Goal: Task Accomplishment & Management: Use online tool/utility

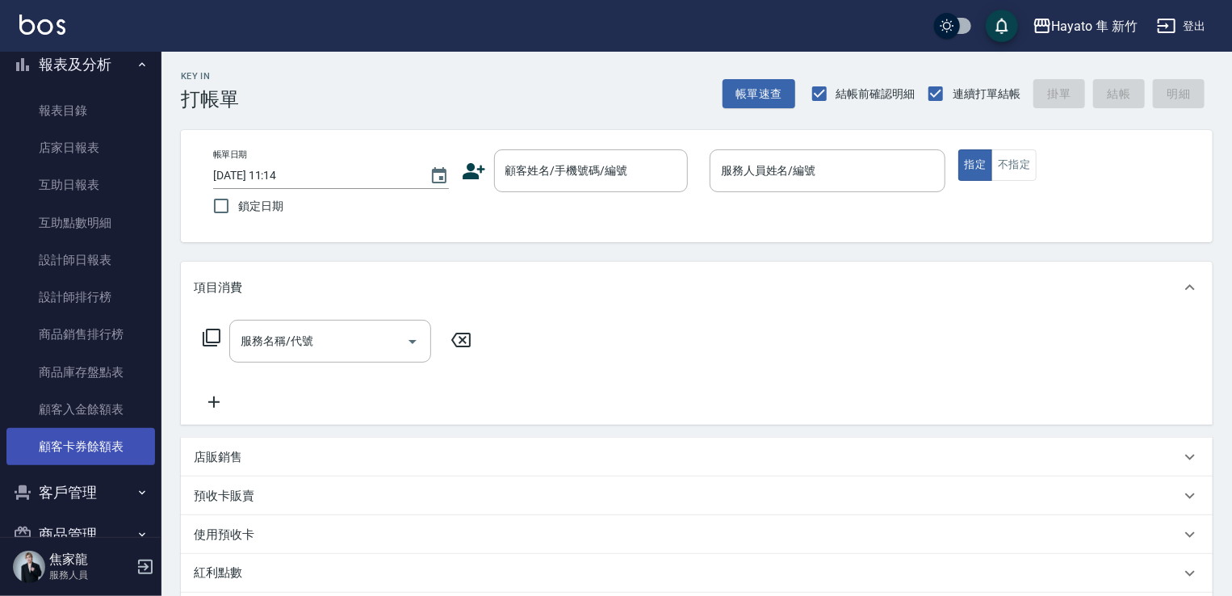
scroll to position [375, 0]
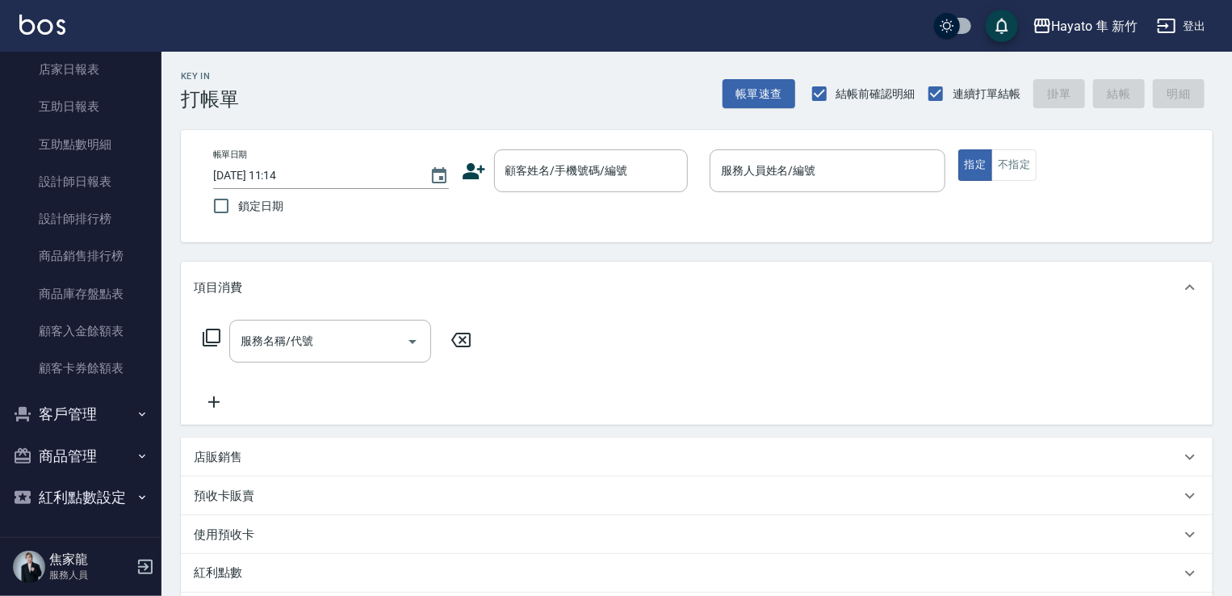
click at [81, 443] on button "商品管理" at bounding box center [80, 456] width 149 height 42
click at [90, 492] on link "盤點作業" at bounding box center [80, 501] width 149 height 37
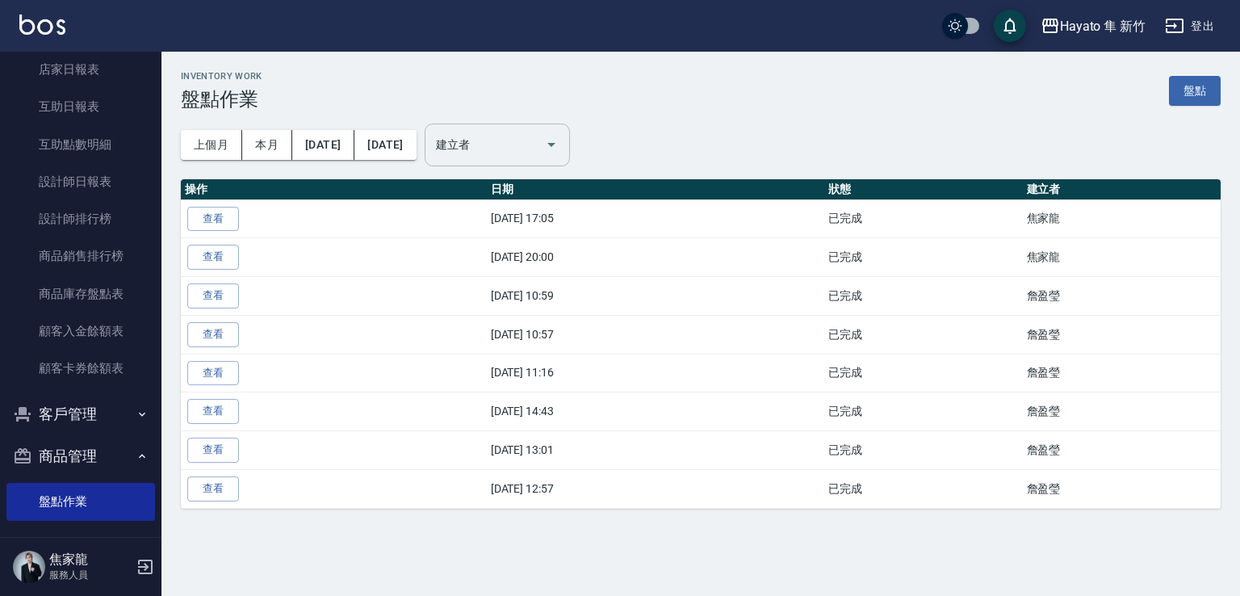
click at [537, 152] on input "建立者" at bounding box center [485, 145] width 107 height 28
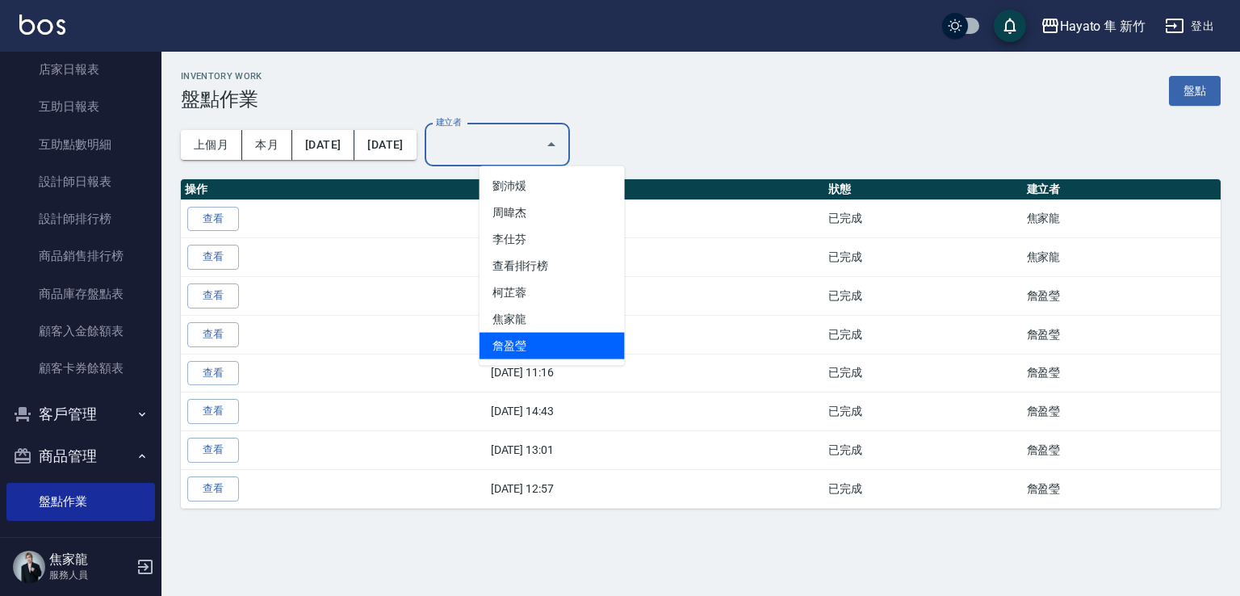
click at [541, 333] on li "詹盈瑩" at bounding box center [551, 346] width 145 height 27
type input "詹盈瑩"
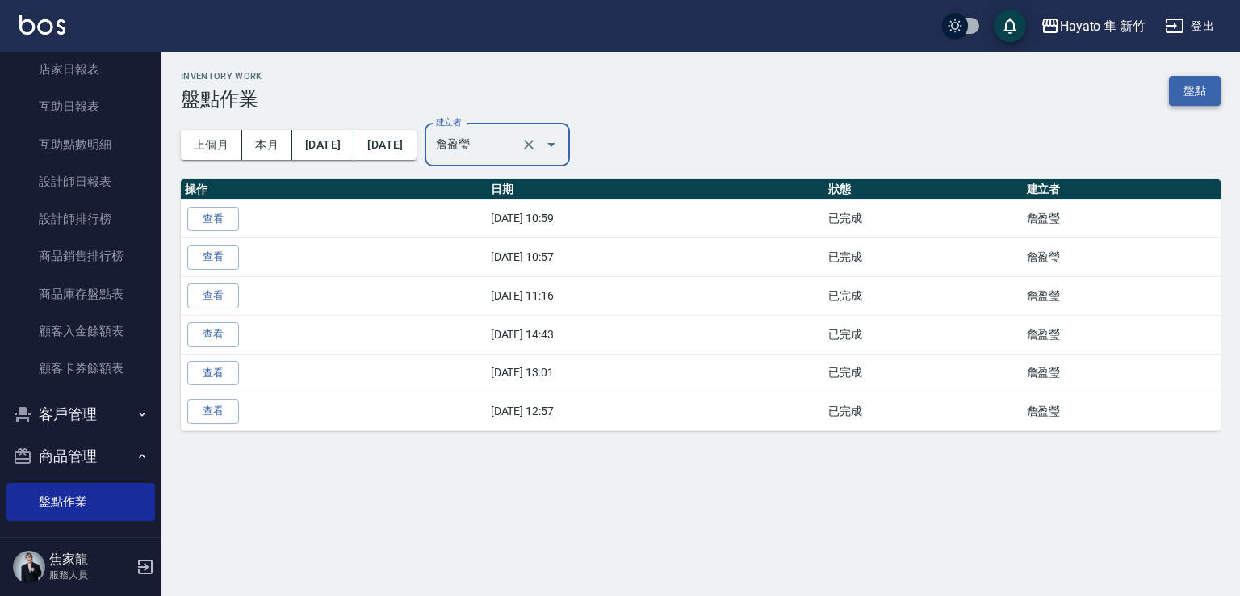
click at [1207, 91] on link "盤點" at bounding box center [1195, 91] width 52 height 30
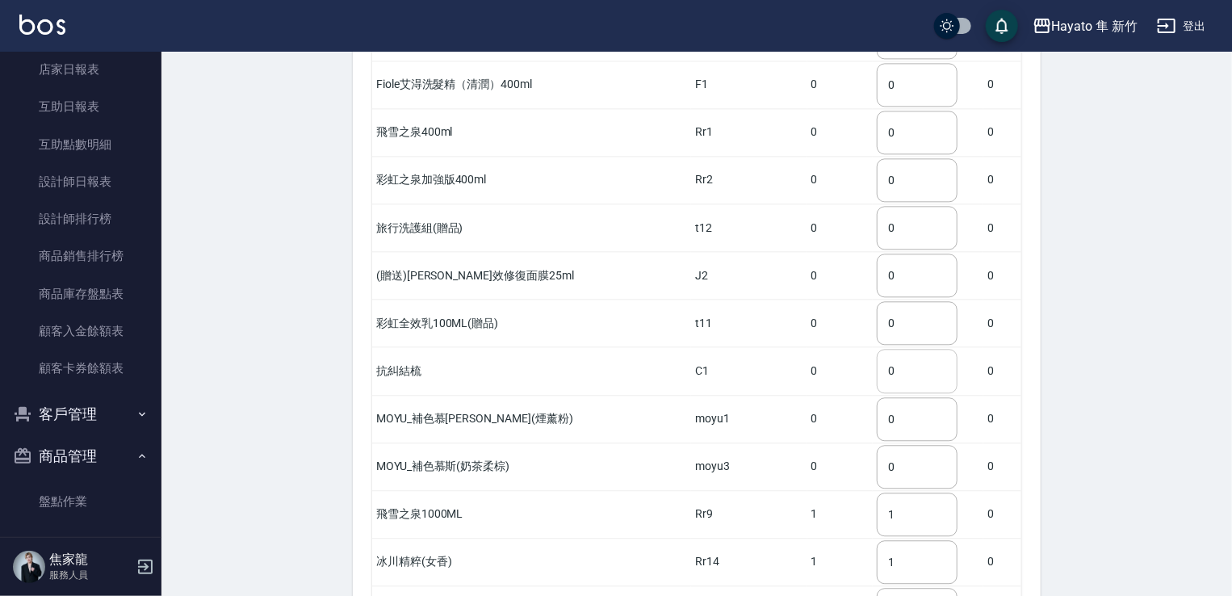
scroll to position [1857, 0]
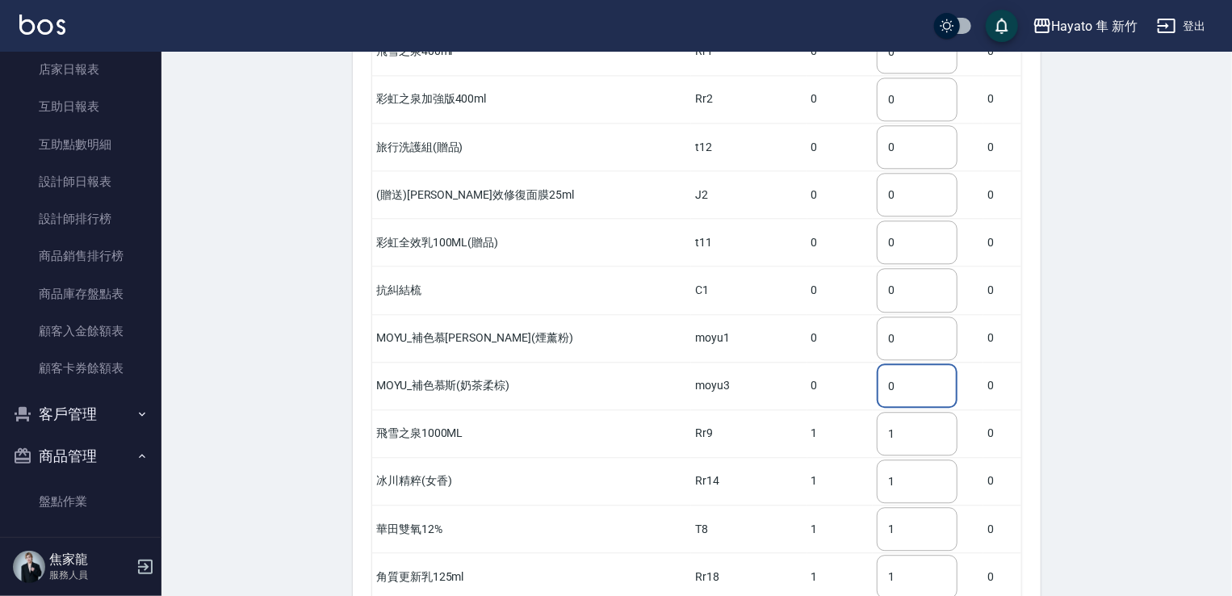
drag, startPoint x: 881, startPoint y: 353, endPoint x: 824, endPoint y: 347, distance: 56.8
click at [824, 362] on tr "MOYU_補色慕斯(奶茶柔棕) moyu3 0 0 ​ 0" at bounding box center [696, 386] width 649 height 48
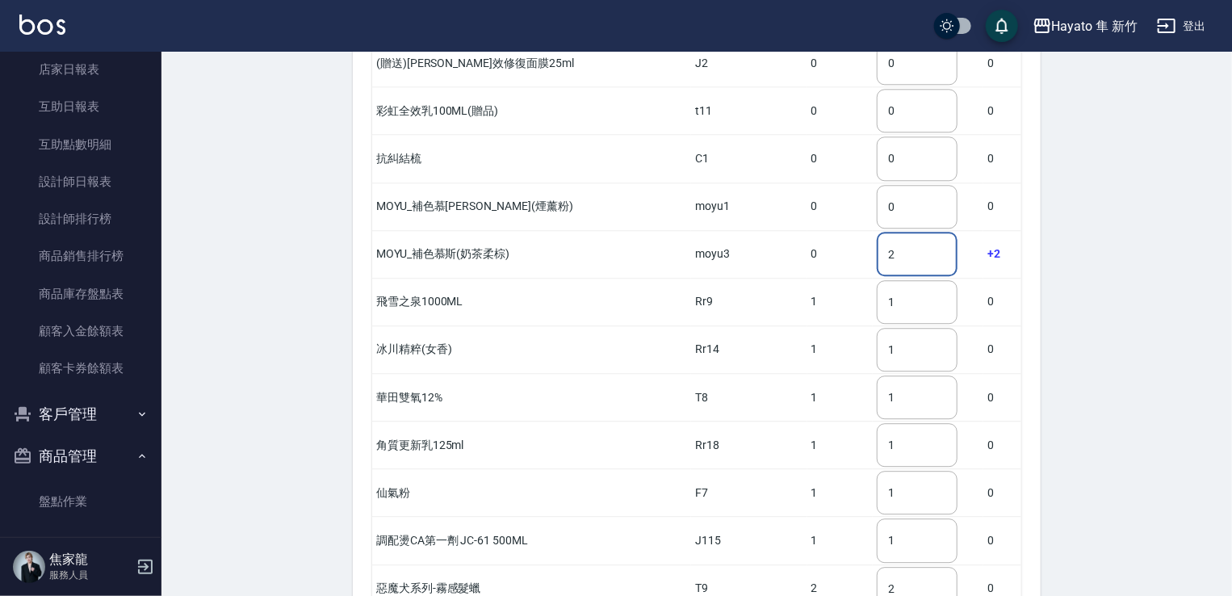
scroll to position [2041, 0]
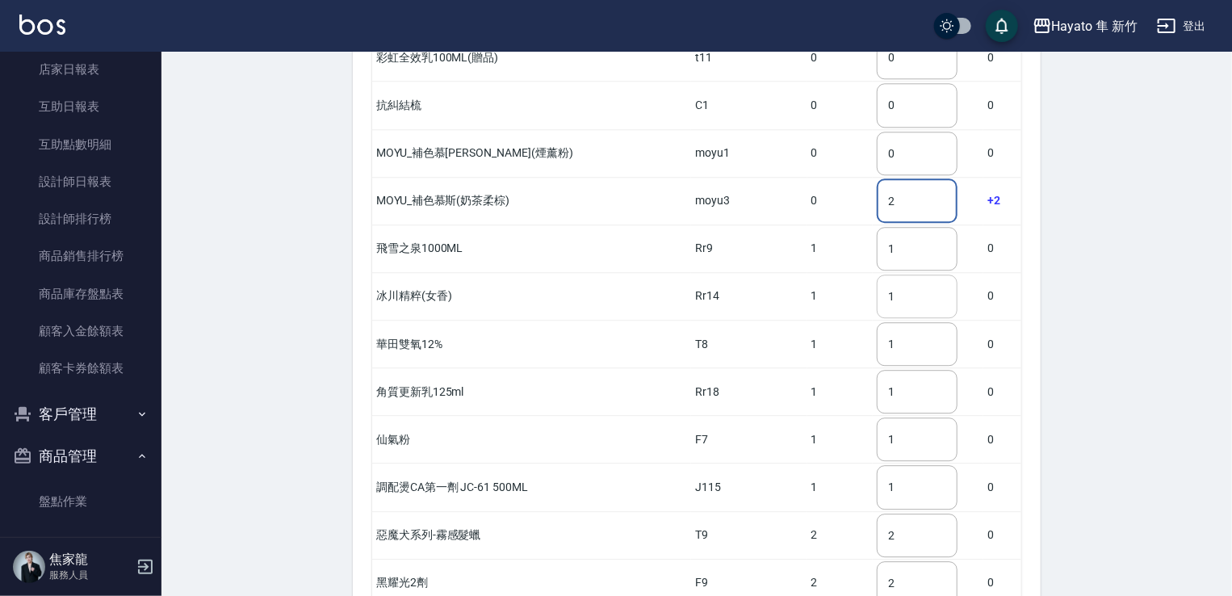
type input "2"
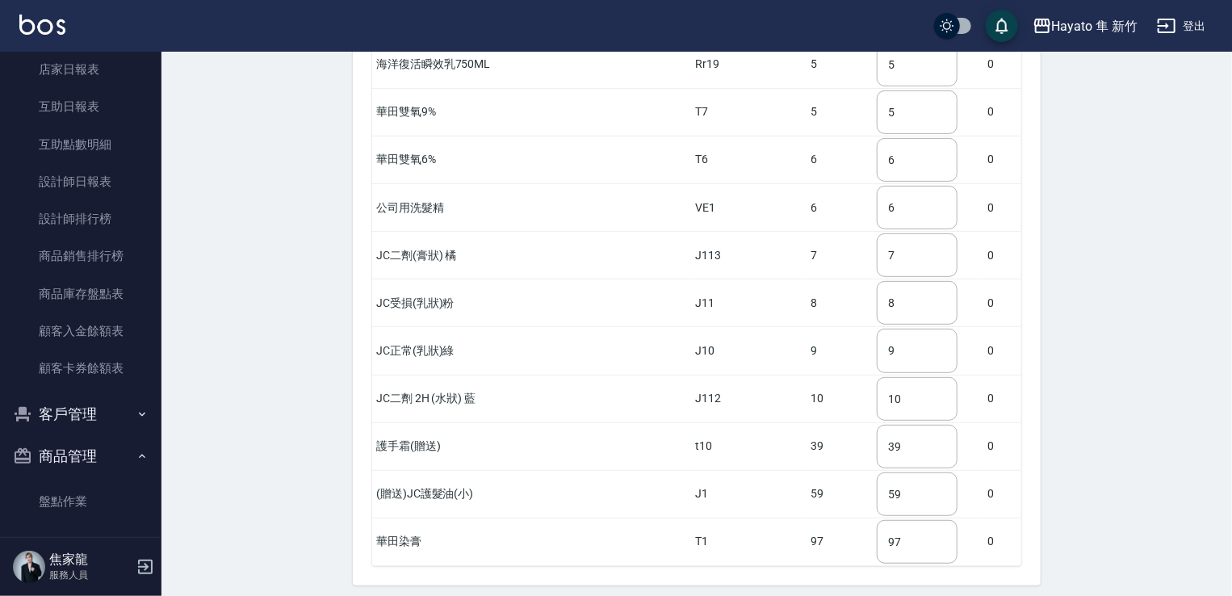
scroll to position [3333, 0]
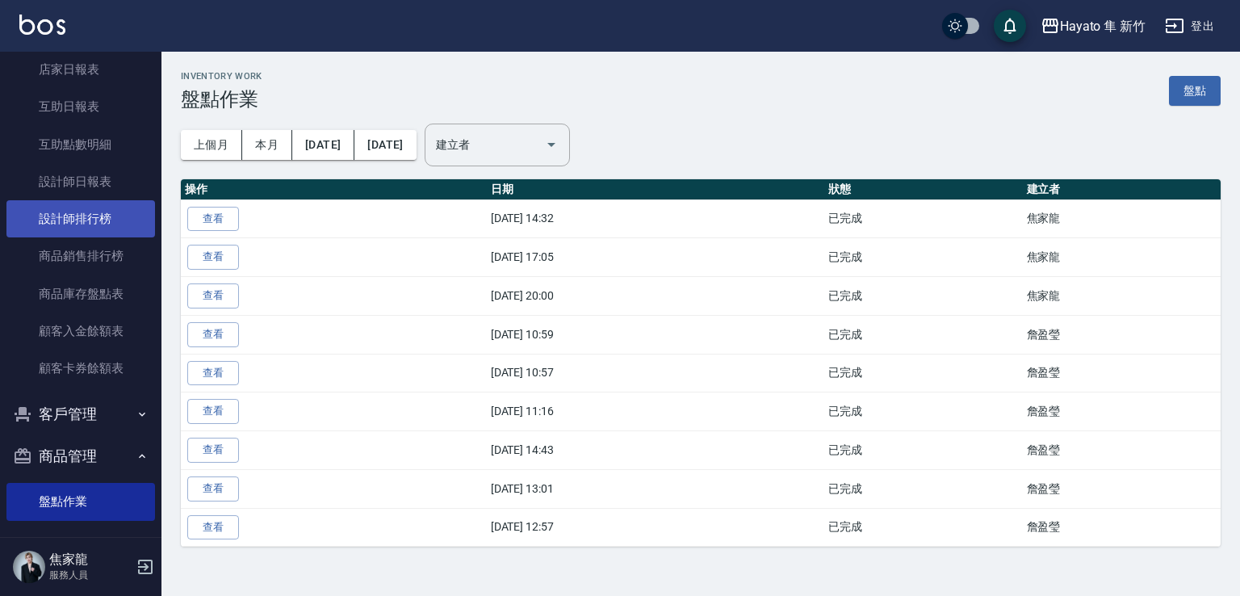
click at [52, 224] on link "設計師排行榜" at bounding box center [80, 218] width 149 height 37
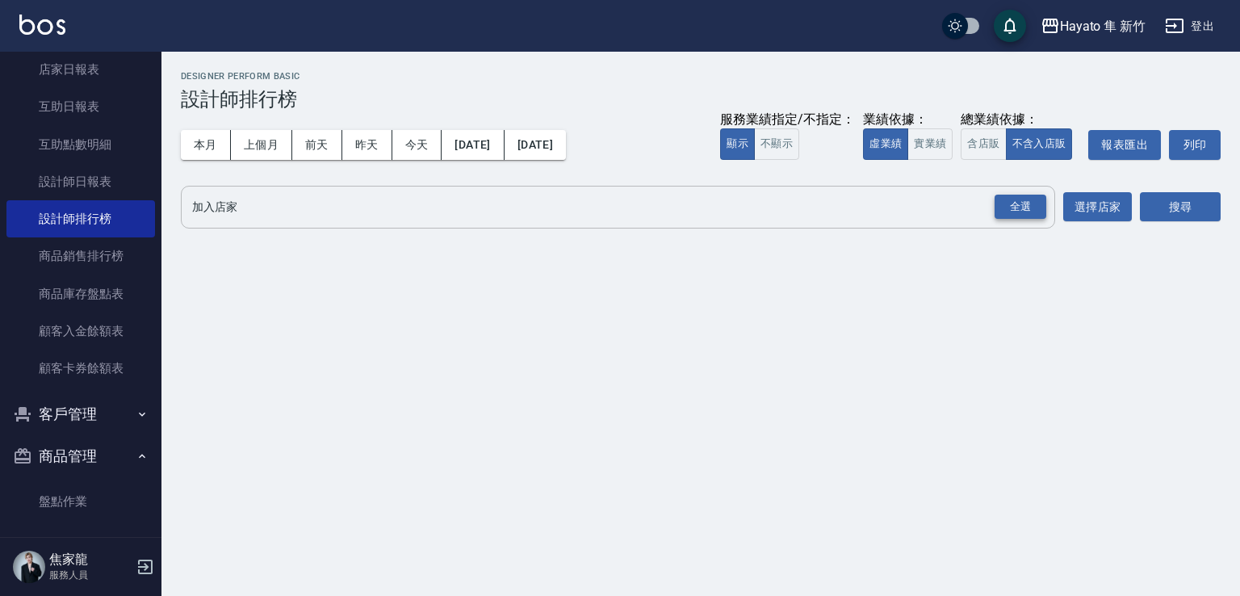
drag, startPoint x: 1015, startPoint y: 207, endPoint x: 1057, endPoint y: 211, distance: 42.2
click at [1013, 210] on div "全選" at bounding box center [1021, 207] width 52 height 25
click at [1175, 207] on button "搜尋" at bounding box center [1180, 208] width 81 height 30
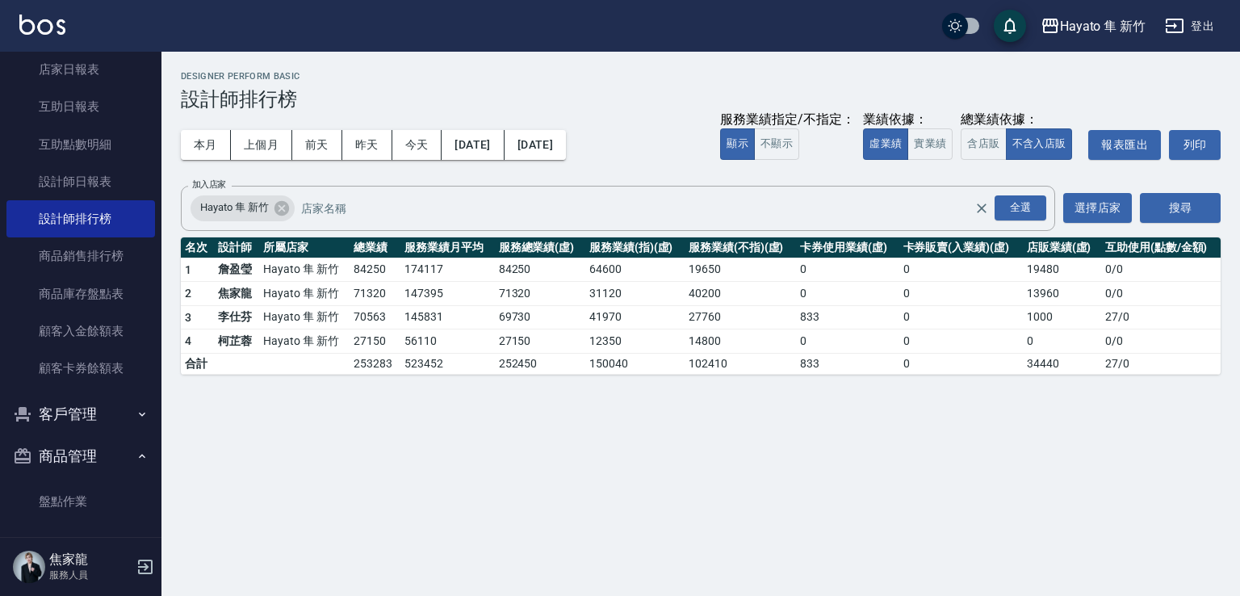
click at [401, 244] on th "服務業績月平均" at bounding box center [447, 247] width 94 height 21
click at [70, 426] on button "客戶管理" at bounding box center [80, 414] width 149 height 42
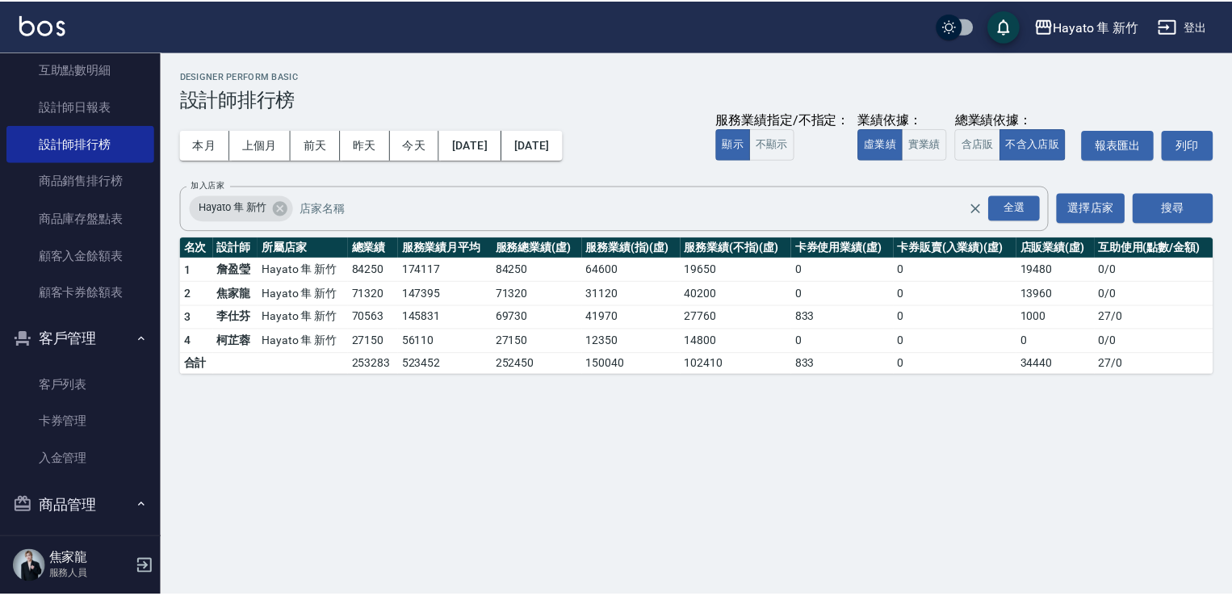
scroll to position [551, 0]
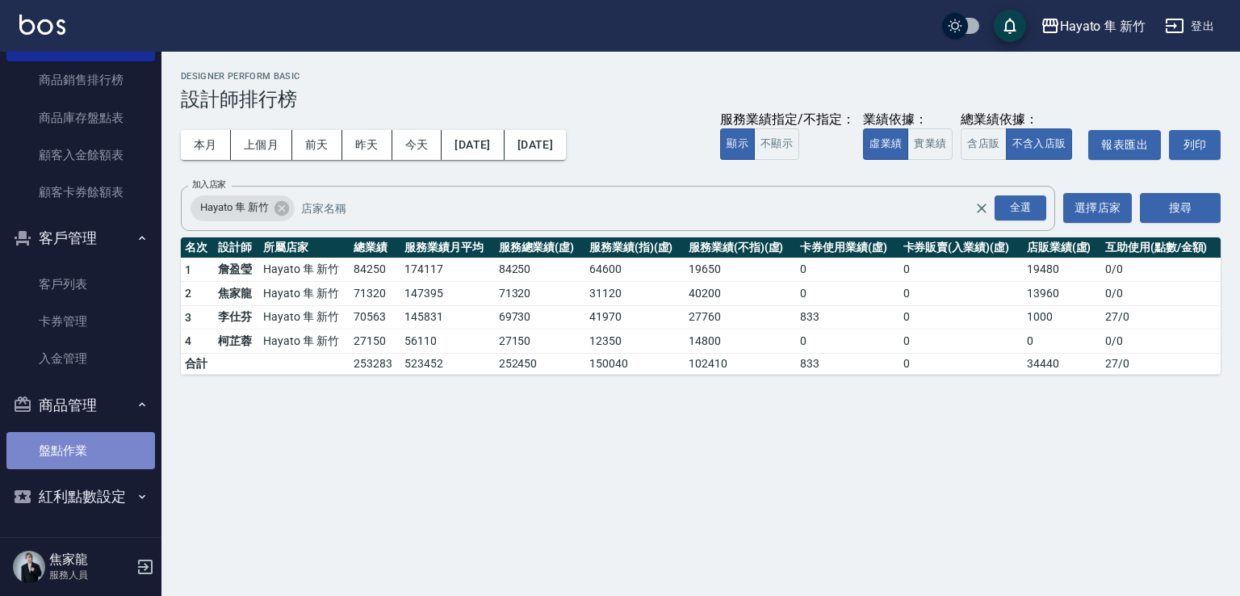
click at [81, 443] on link "盤點作業" at bounding box center [80, 450] width 149 height 37
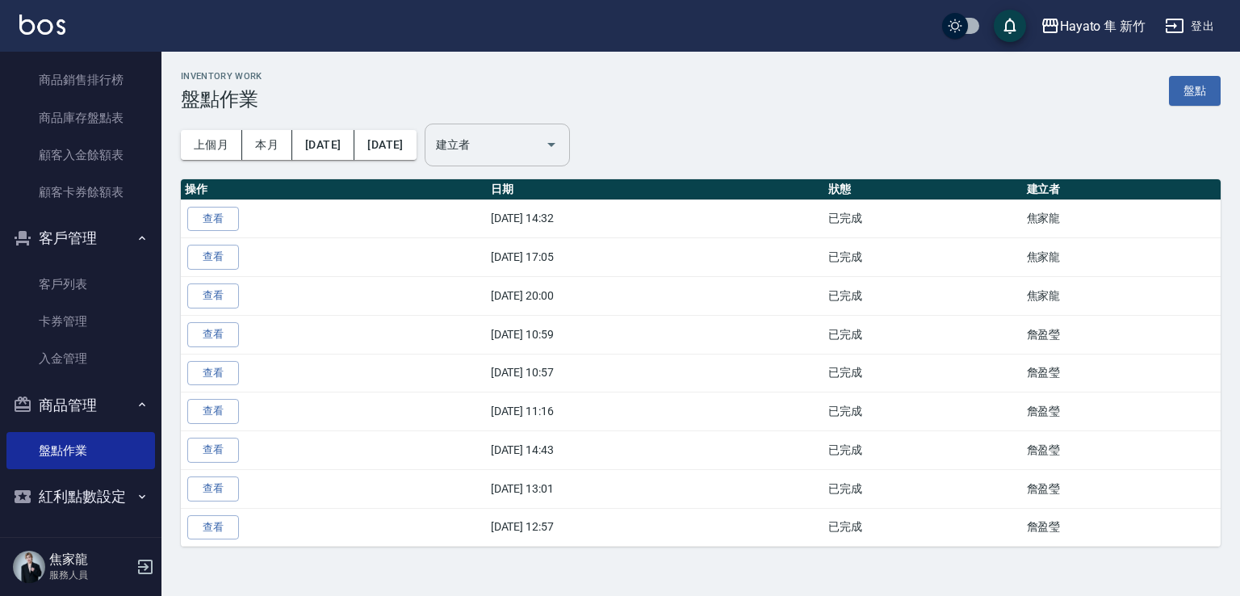
drag, startPoint x: 559, startPoint y: 149, endPoint x: 568, endPoint y: 178, distance: 29.9
click at [559, 159] on div "建立者" at bounding box center [497, 145] width 145 height 43
click at [561, 148] on icon "Open" at bounding box center [551, 144] width 19 height 19
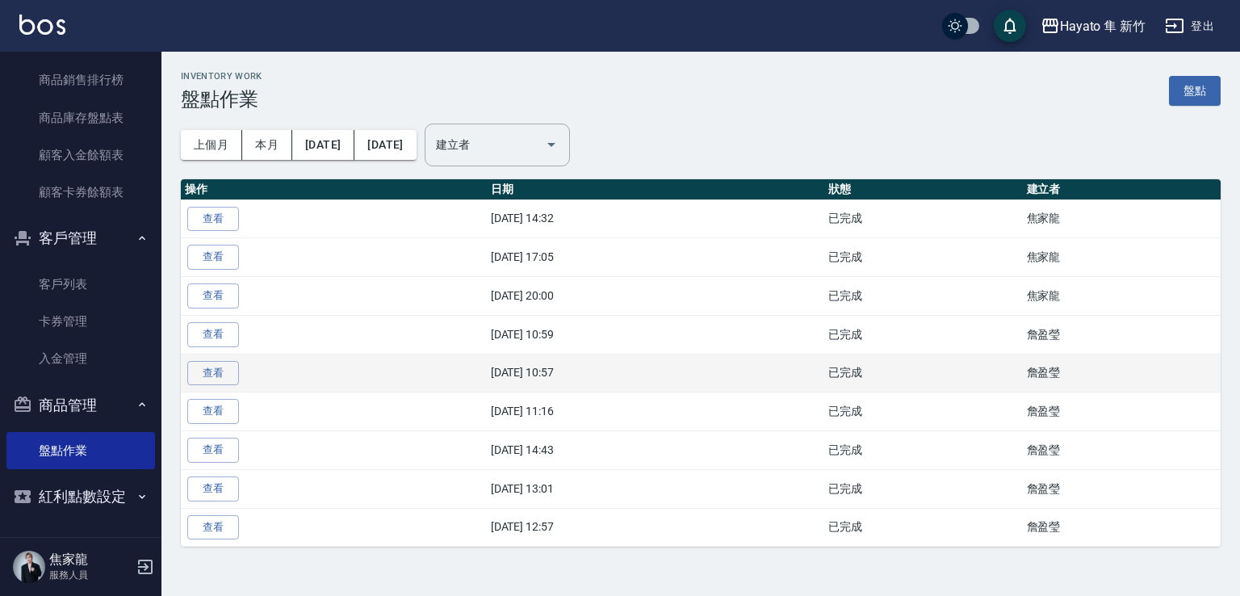
click at [526, 366] on td "[DATE] 10:57" at bounding box center [655, 373] width 337 height 39
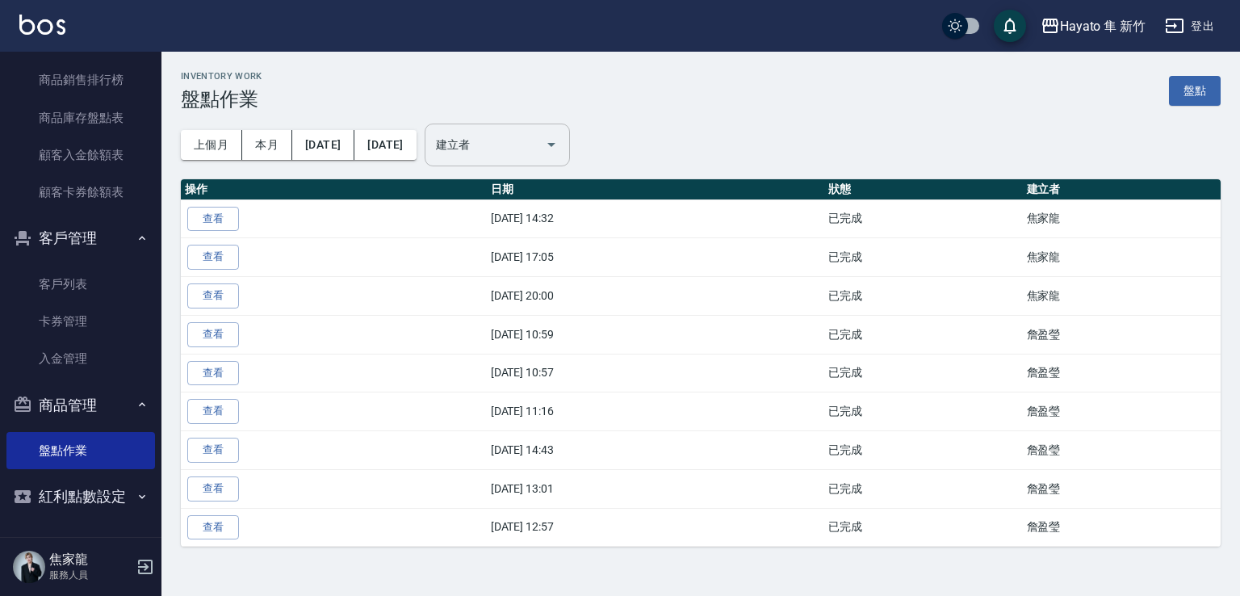
drag, startPoint x: 519, startPoint y: 128, endPoint x: 519, endPoint y: 136, distance: 8.9
click at [519, 129] on div "建立者" at bounding box center [497, 145] width 145 height 43
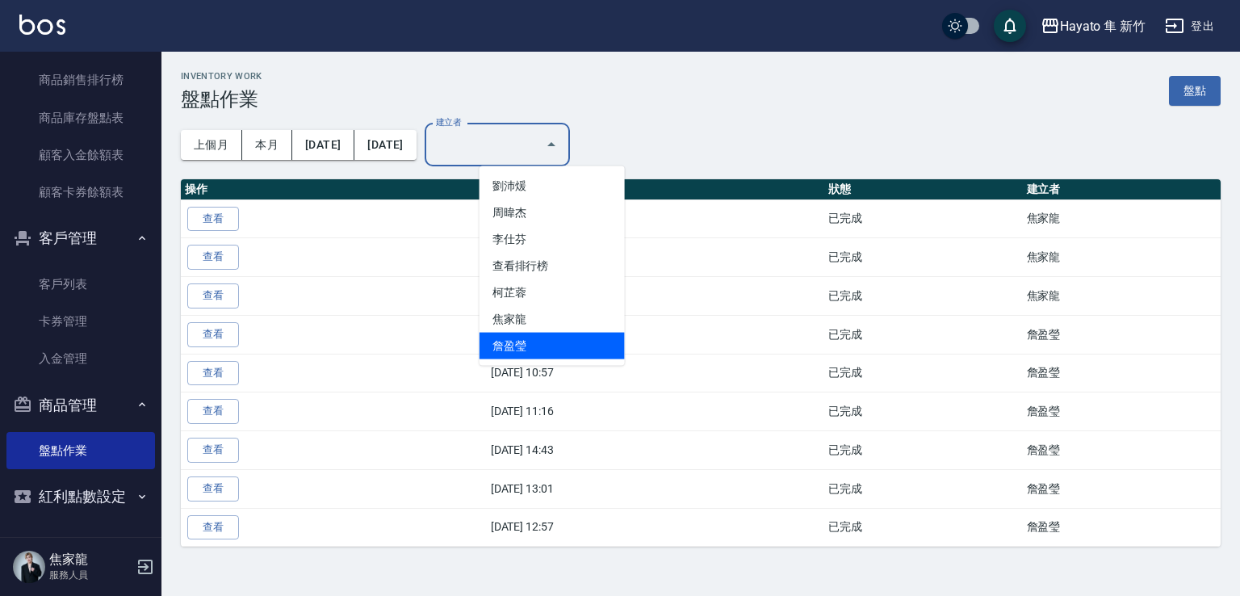
click at [530, 337] on li "詹盈瑩" at bounding box center [551, 346] width 145 height 27
type input "詹盈瑩"
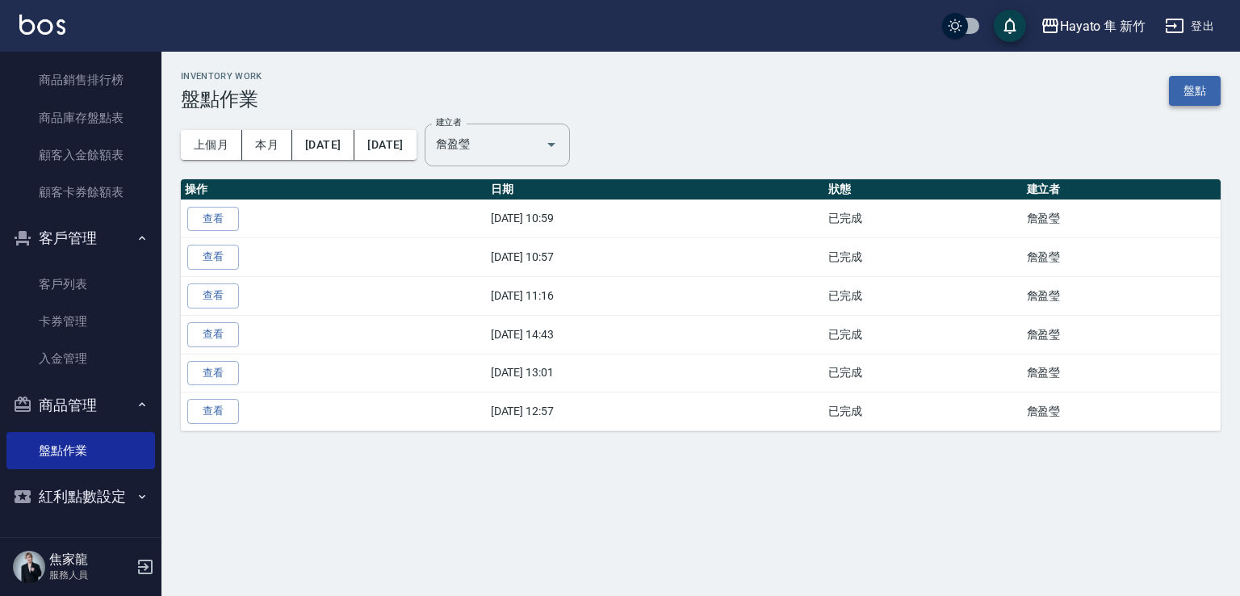
click at [1183, 98] on link "盤點" at bounding box center [1195, 91] width 52 height 30
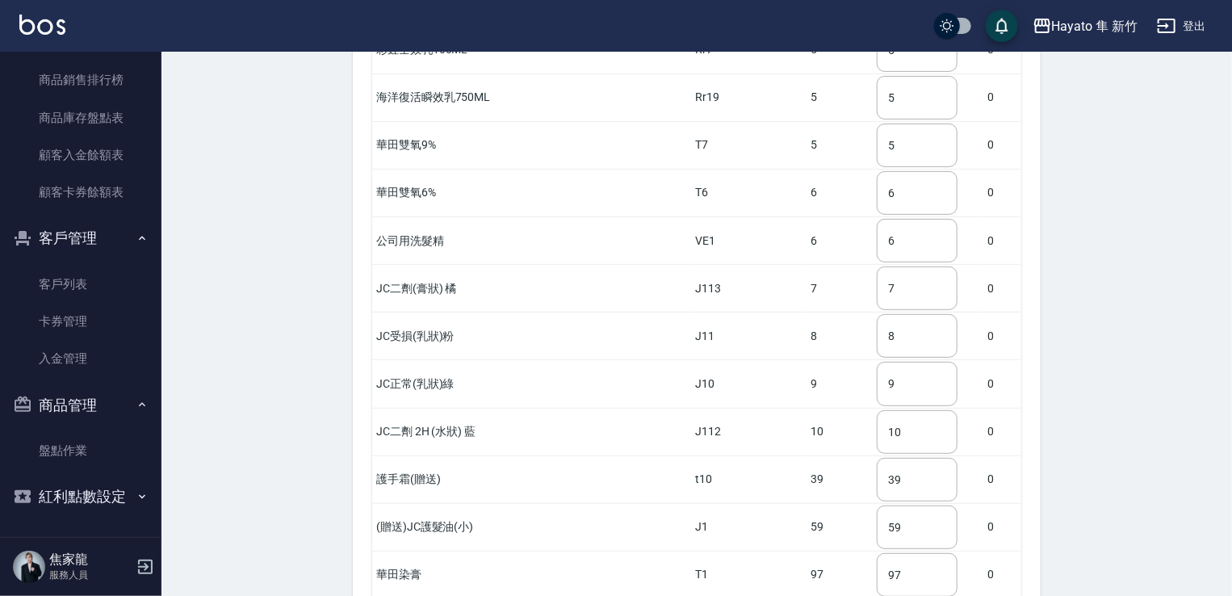
scroll to position [3333, 0]
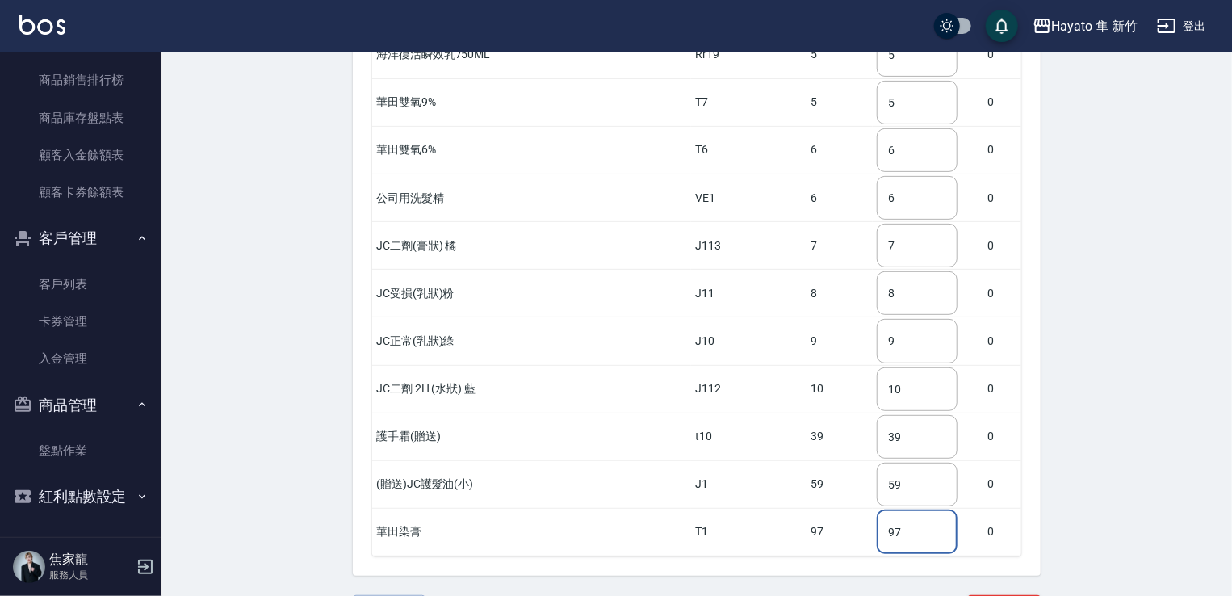
drag, startPoint x: 858, startPoint y: 492, endPoint x: 811, endPoint y: 485, distance: 47.3
click at [811, 508] on tr "華田染膏 T1 97 97 ​ 0" at bounding box center [696, 532] width 649 height 48
type input "64"
drag, startPoint x: 874, startPoint y: 249, endPoint x: 783, endPoint y: 285, distance: 97.9
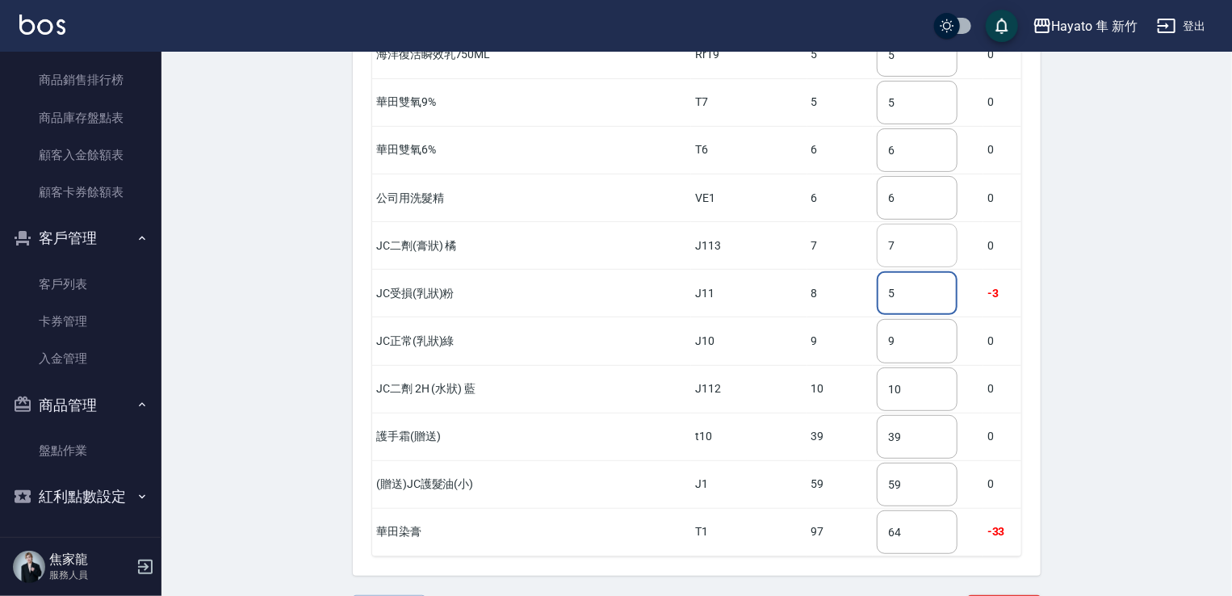
type input "5"
drag, startPoint x: 910, startPoint y: 176, endPoint x: 827, endPoint y: 204, distance: 87.0
click at [833, 222] on tr "JC二劑(膏狀) 橘 J113 7 7 ​ 0" at bounding box center [696, 246] width 649 height 48
type input "4"
drag, startPoint x: 874, startPoint y: 109, endPoint x: 827, endPoint y: 91, distance: 50.1
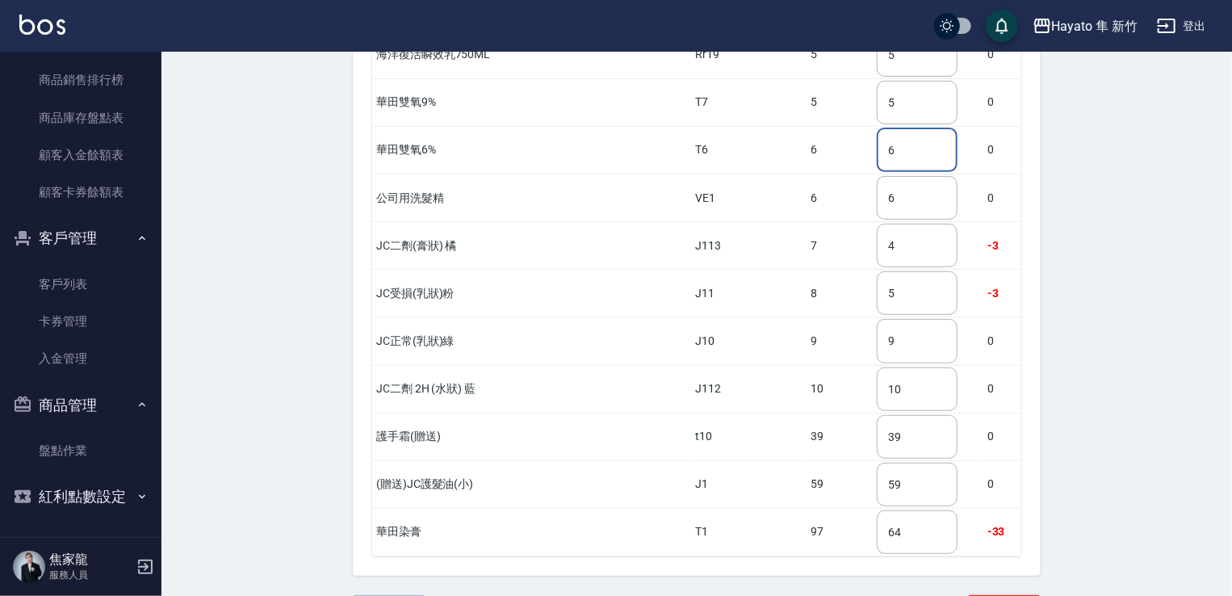
click at [827, 126] on tr "華田雙氧6% T6 6 6 ​ 0" at bounding box center [696, 150] width 649 height 48
type input "5"
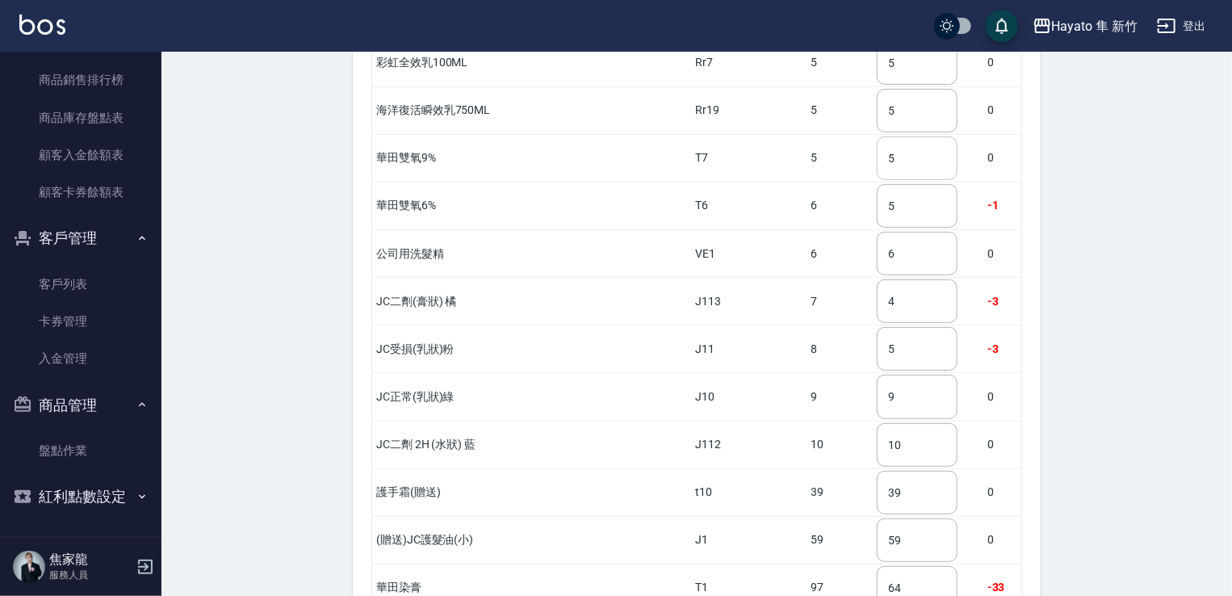
scroll to position [3252, 0]
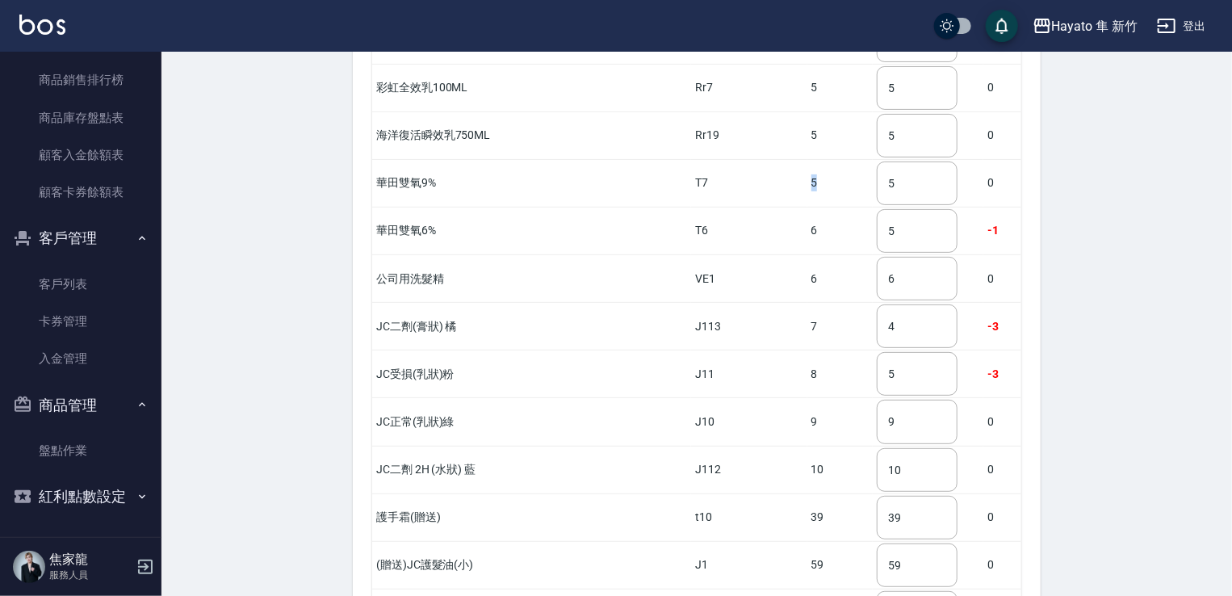
drag, startPoint x: 815, startPoint y: 132, endPoint x: 749, endPoint y: 117, distance: 67.8
click at [751, 159] on tr "華田雙氧9% T7 5 5 ​ 0" at bounding box center [696, 183] width 649 height 48
drag, startPoint x: 869, startPoint y: 136, endPoint x: 810, endPoint y: 136, distance: 58.9
click at [814, 159] on tr "華田雙氧9% T7 5 5 ​ 0" at bounding box center [696, 183] width 649 height 48
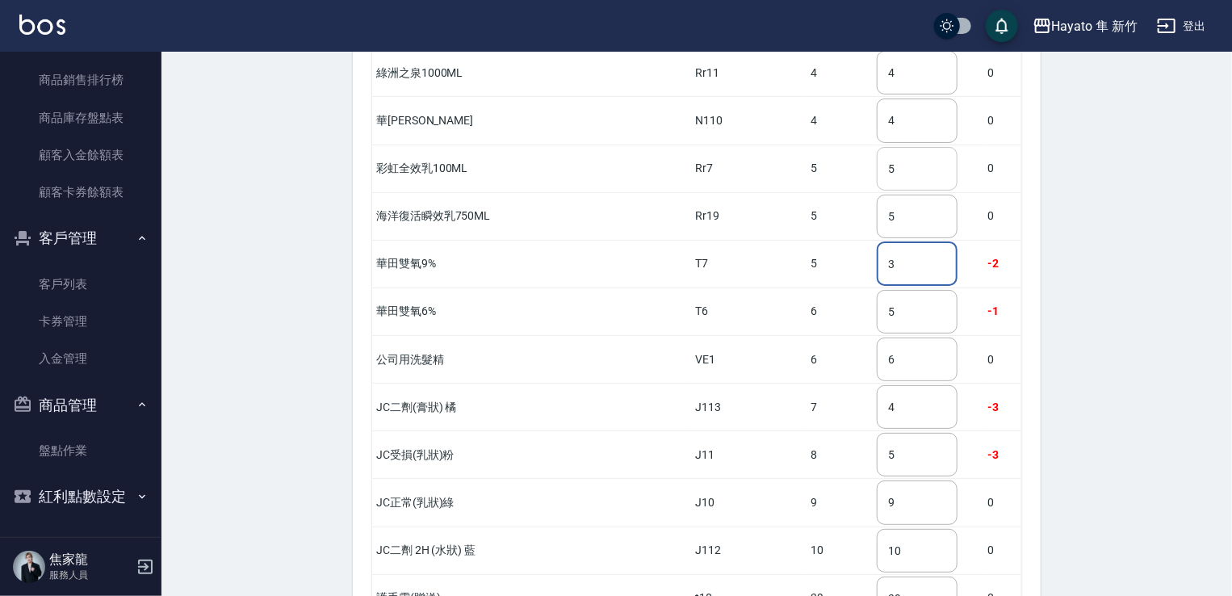
type input "3"
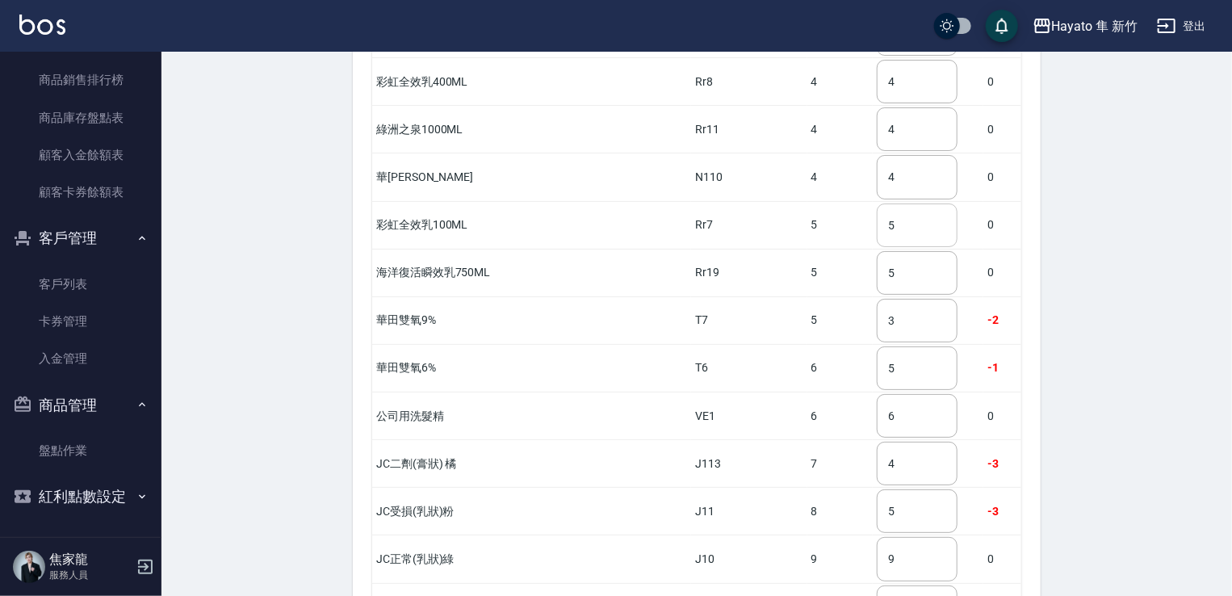
scroll to position [3091, 0]
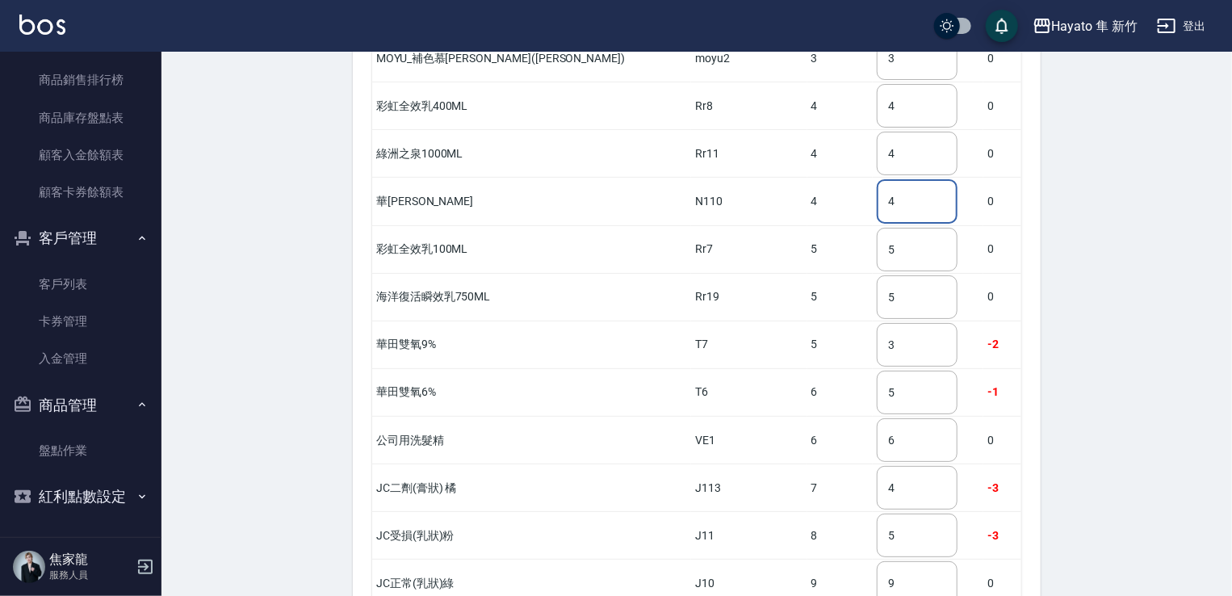
drag, startPoint x: 873, startPoint y: 167, endPoint x: 848, endPoint y: 169, distance: 25.9
click at [877, 179] on input "4" at bounding box center [917, 201] width 81 height 44
type input "3"
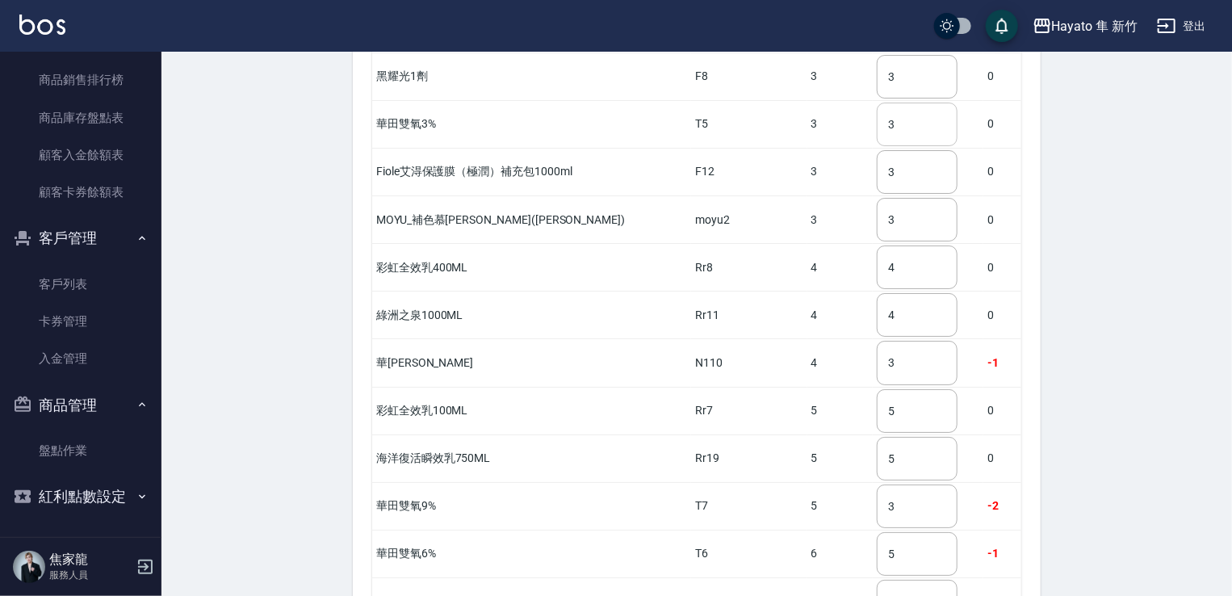
scroll to position [2849, 0]
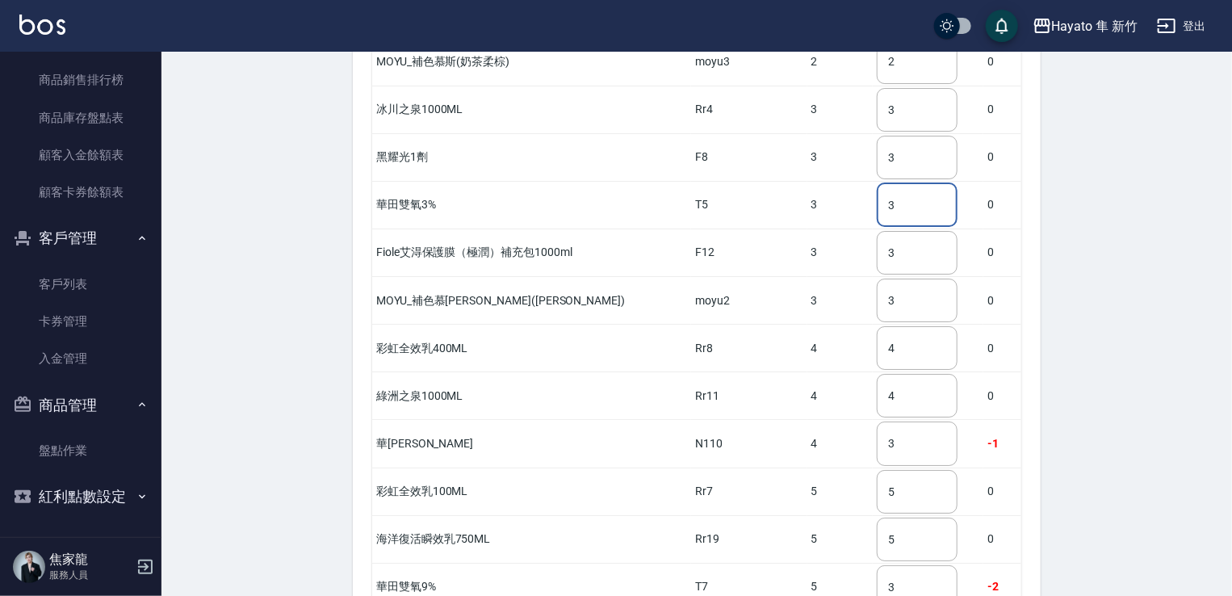
drag, startPoint x: 877, startPoint y: 157, endPoint x: 814, endPoint y: 159, distance: 63.0
click at [815, 181] on tr "華田雙氧3% T5 3 3 ​ 0" at bounding box center [696, 205] width 649 height 48
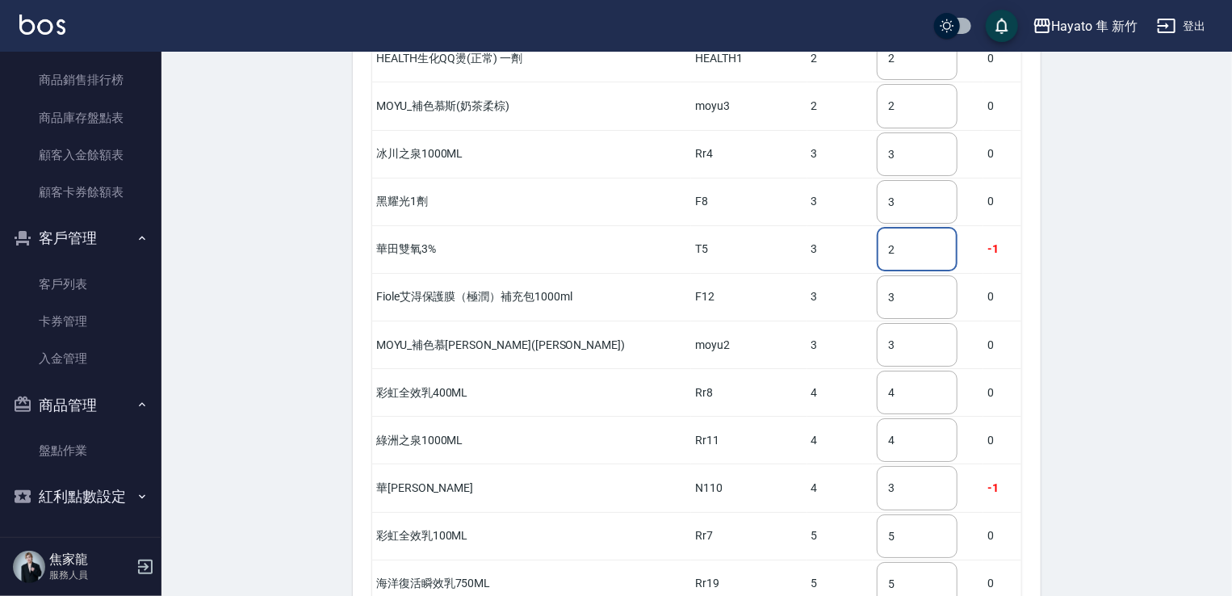
scroll to position [2768, 0]
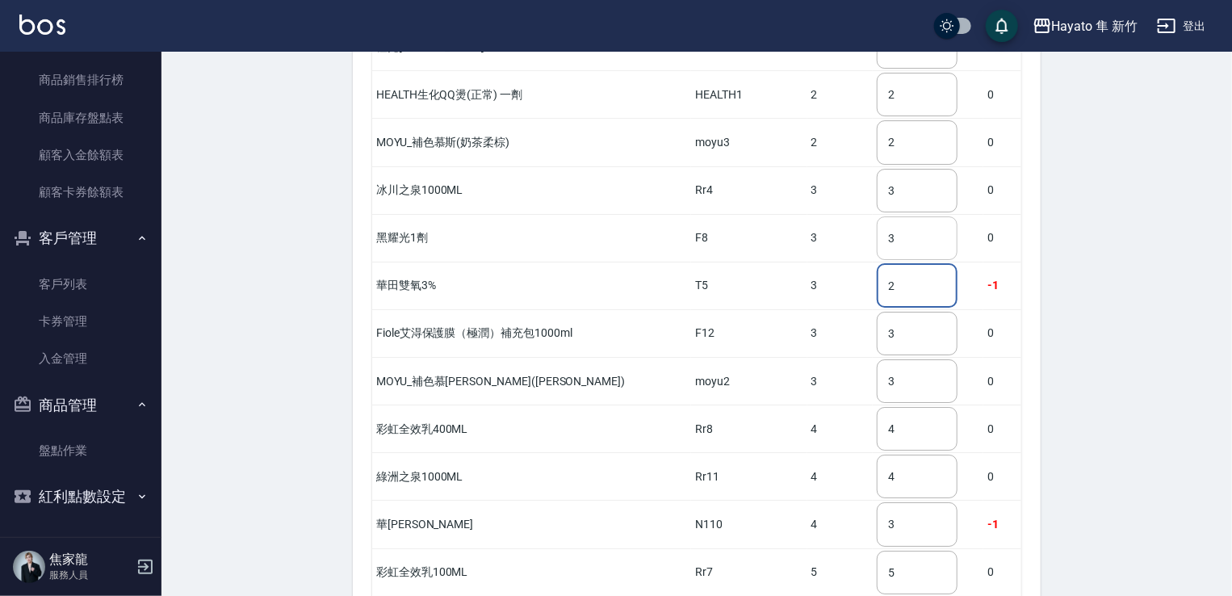
type input "2"
drag, startPoint x: 864, startPoint y: 194, endPoint x: 848, endPoint y: 194, distance: 16.1
click at [877, 216] on input "3" at bounding box center [917, 238] width 81 height 44
type input "1"
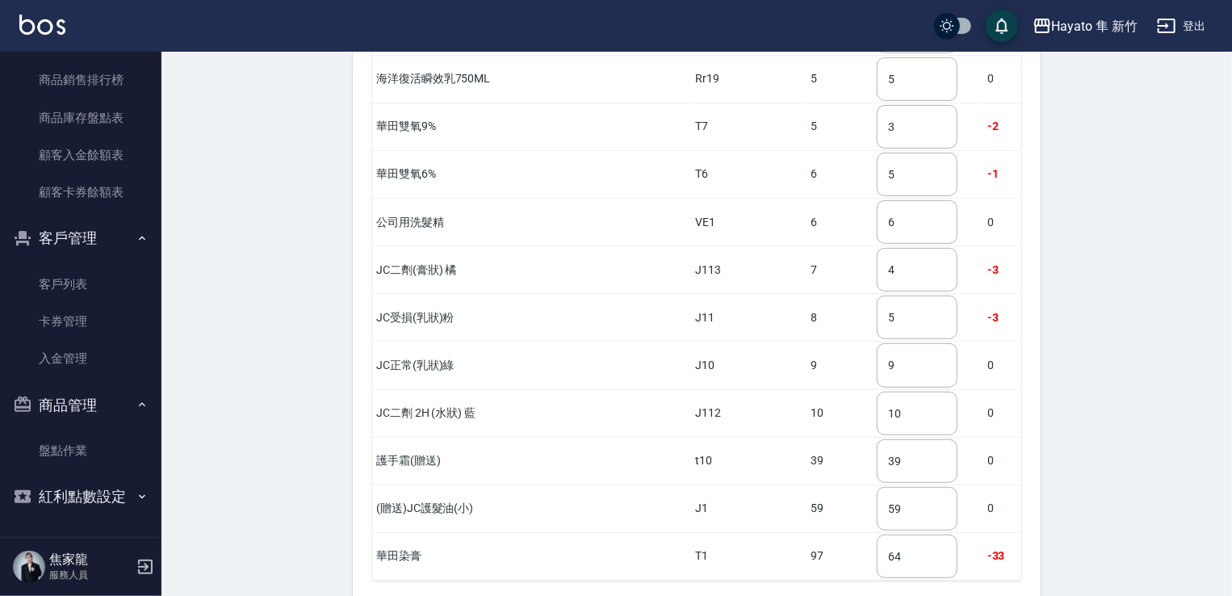
scroll to position [3333, 0]
